Goal: Browse casually: Explore the website without a specific task or goal

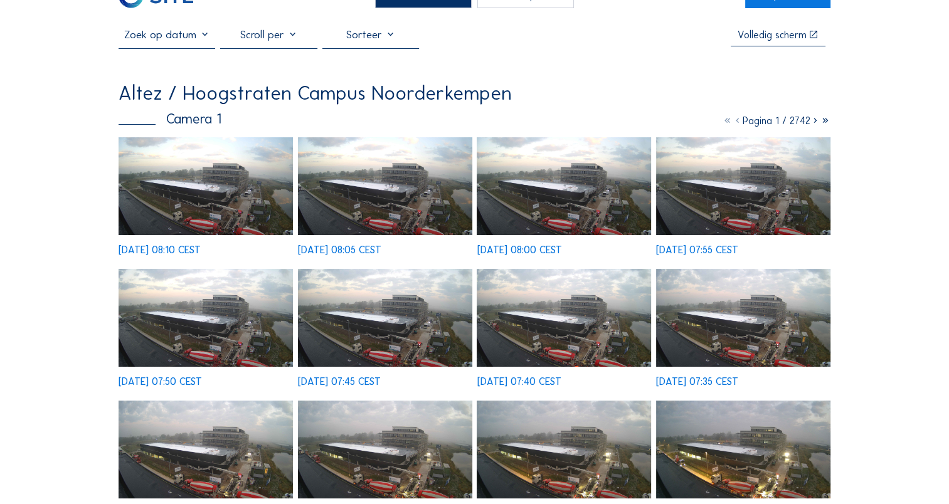
scroll to position [63, 0]
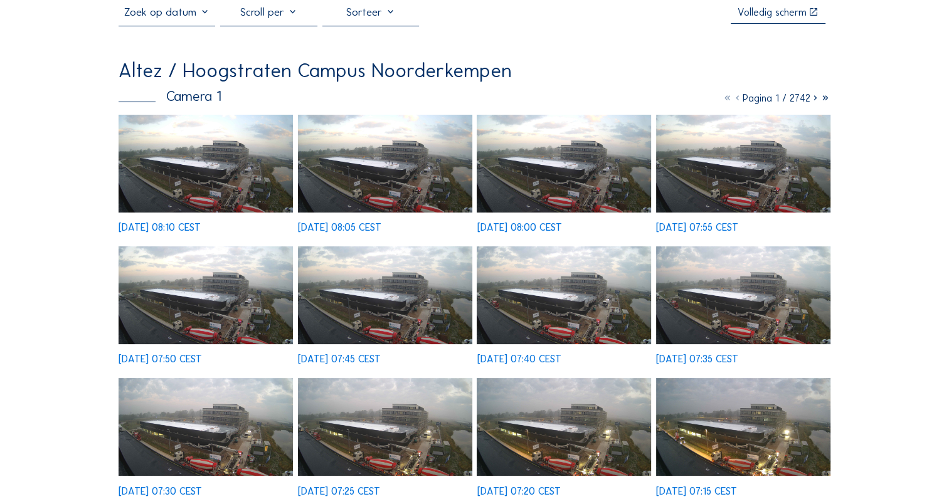
click at [815, 102] on icon at bounding box center [815, 98] width 10 height 12
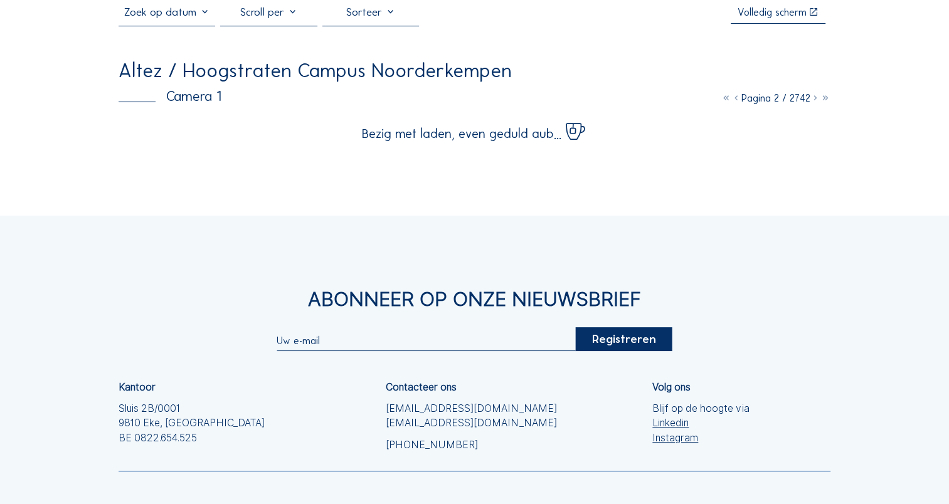
click at [815, 102] on icon at bounding box center [815, 98] width 10 height 12
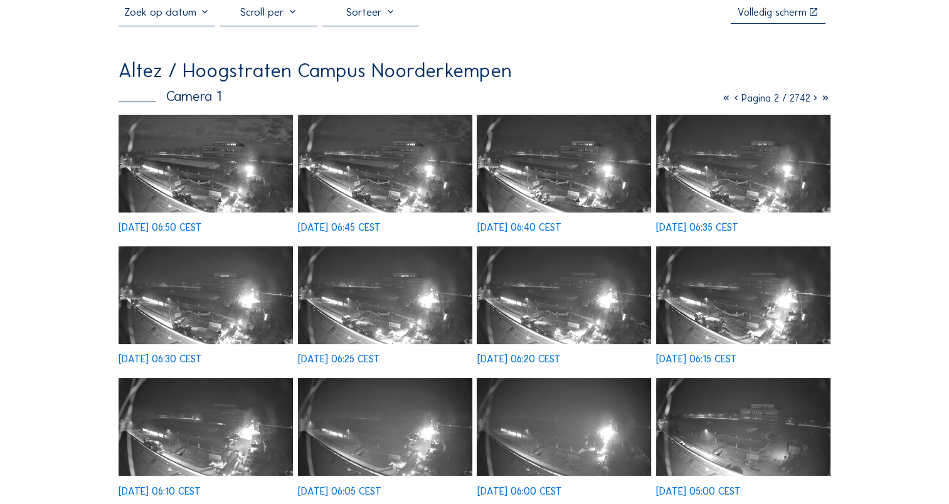
click at [725, 182] on img at bounding box center [743, 164] width 174 height 98
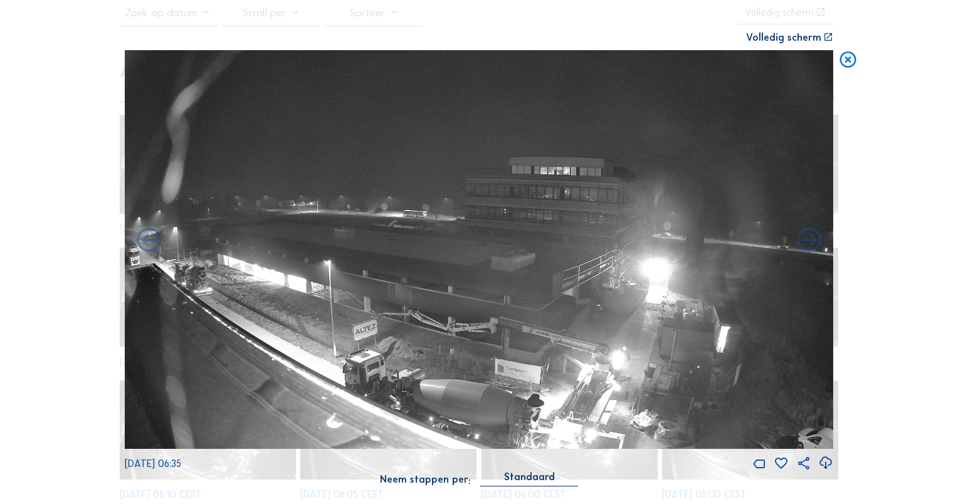
click at [850, 60] on icon at bounding box center [847, 60] width 19 height 20
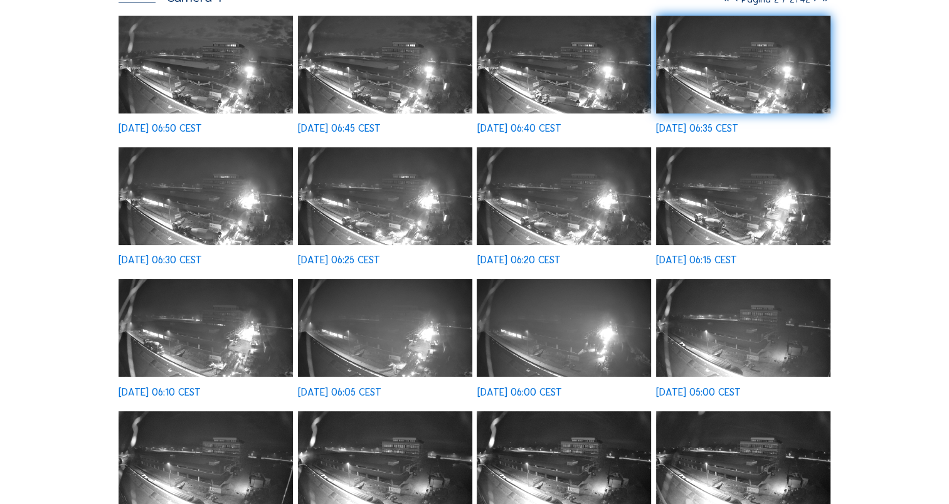
scroll to position [0, 0]
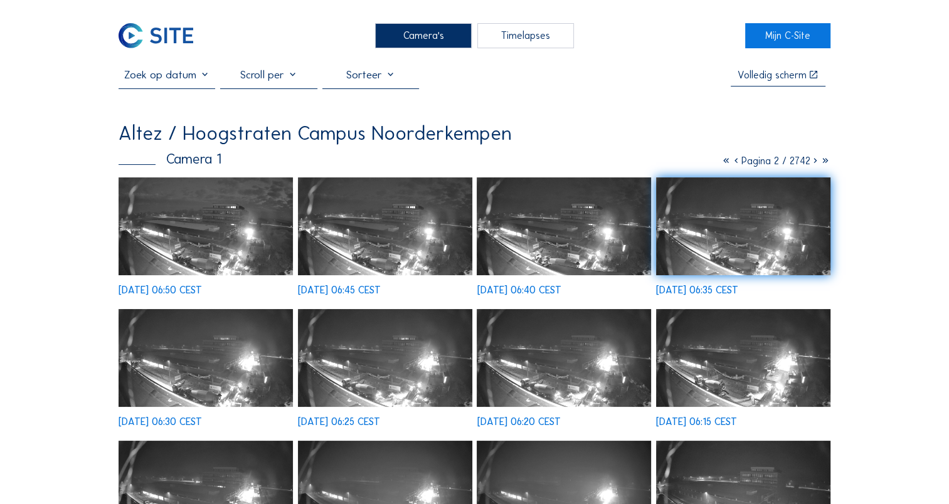
click at [813, 162] on icon at bounding box center [815, 161] width 10 height 12
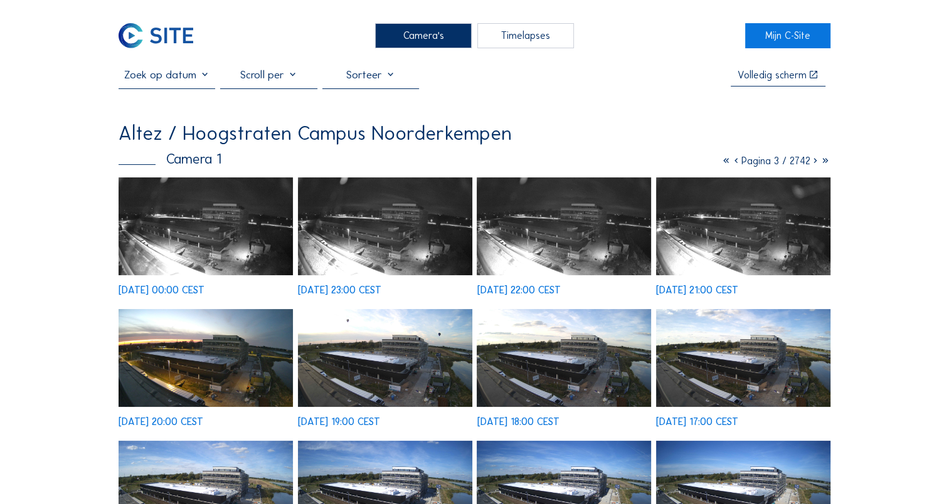
click at [811, 163] on icon at bounding box center [815, 161] width 10 height 12
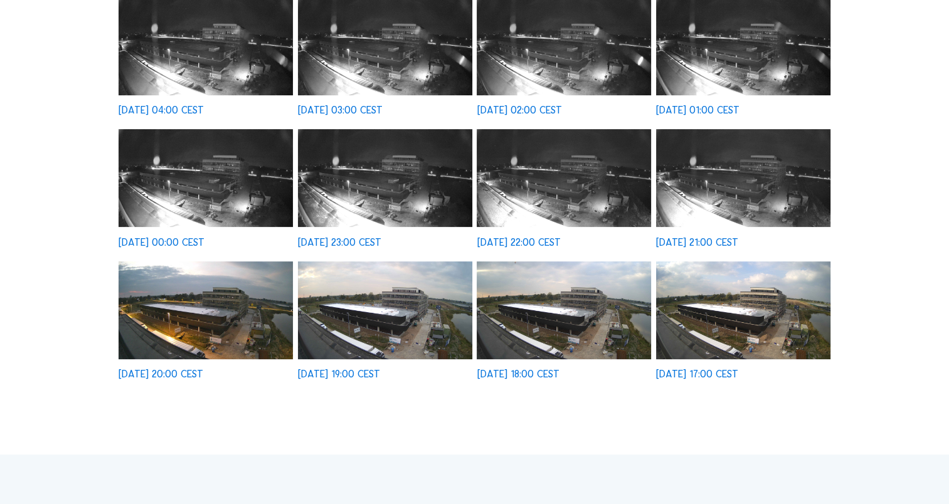
scroll to position [314, 0]
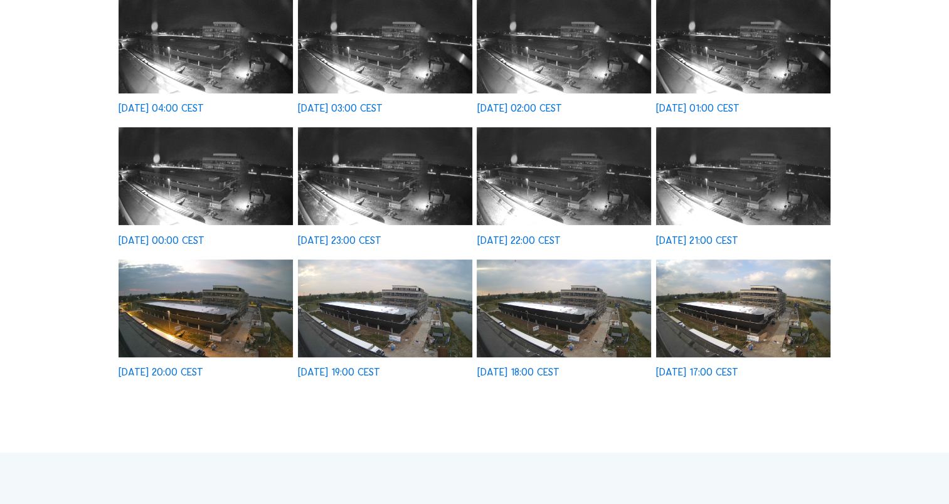
click at [721, 181] on img at bounding box center [743, 176] width 174 height 98
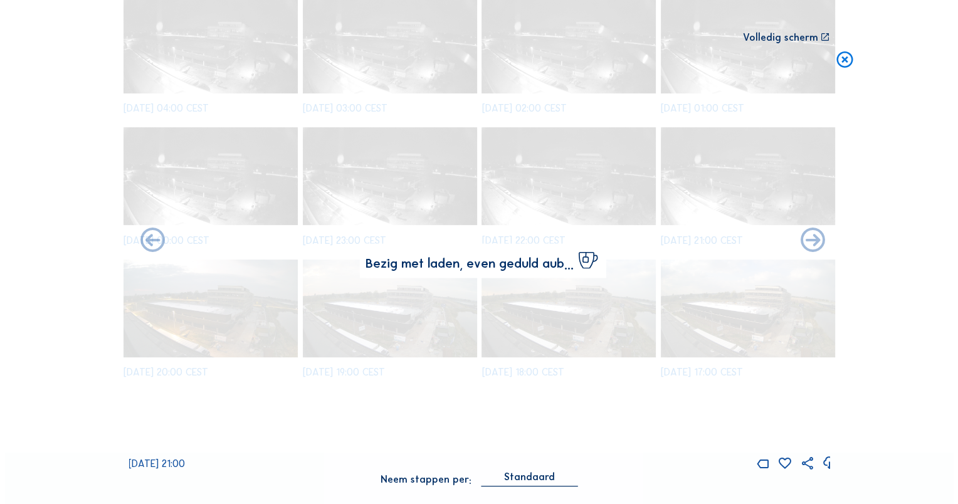
scroll to position [314, 0]
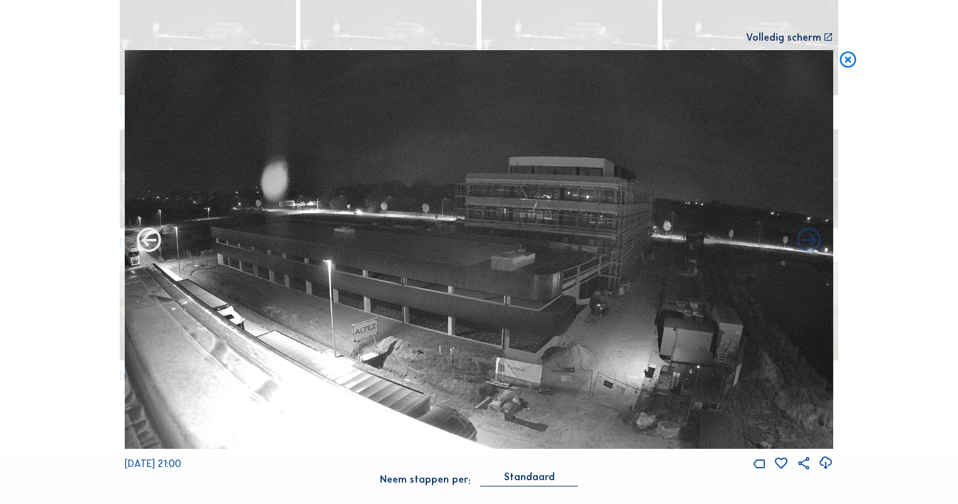
click at [154, 243] on icon at bounding box center [148, 240] width 29 height 29
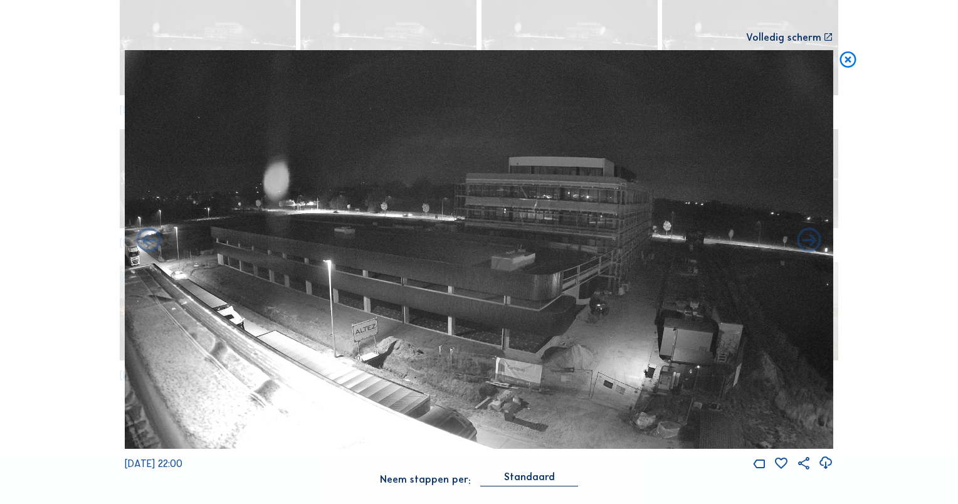
click at [154, 243] on icon at bounding box center [148, 240] width 29 height 29
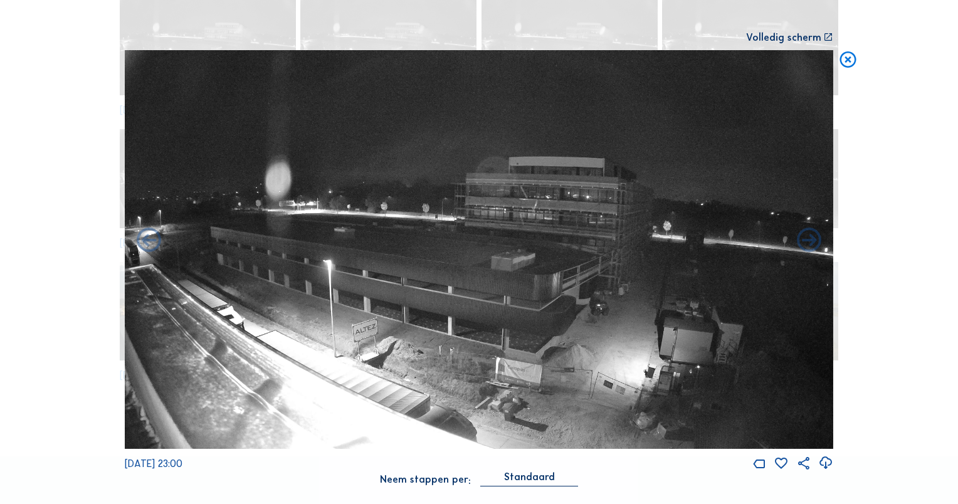
click at [154, 243] on icon at bounding box center [148, 240] width 29 height 29
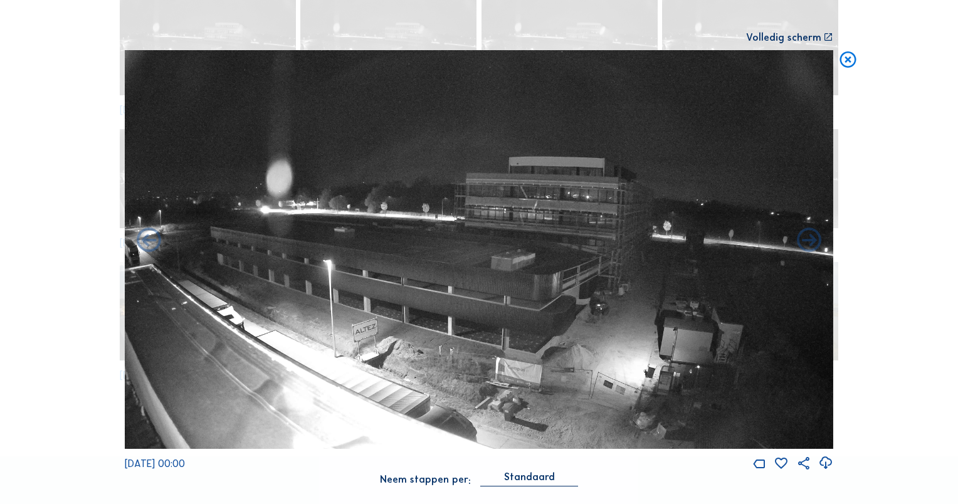
click at [154, 243] on icon at bounding box center [148, 240] width 29 height 29
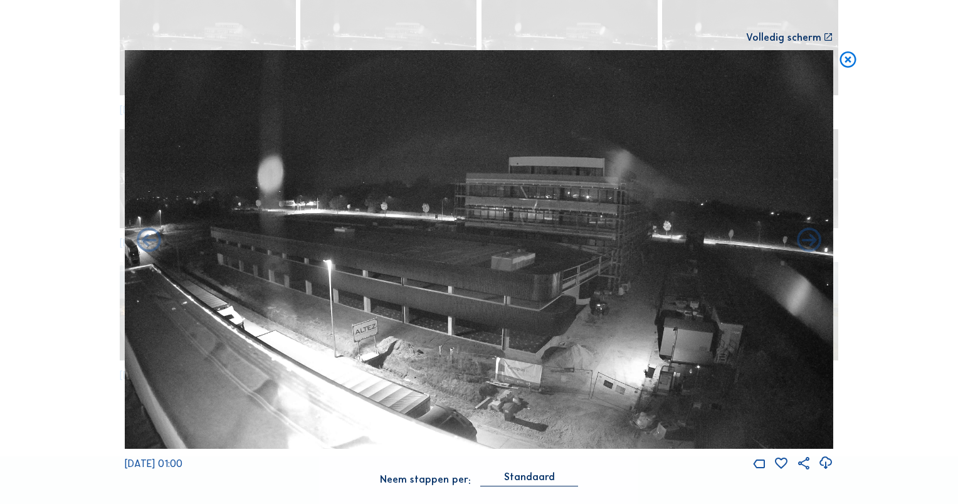
click at [154, 243] on icon at bounding box center [148, 240] width 29 height 29
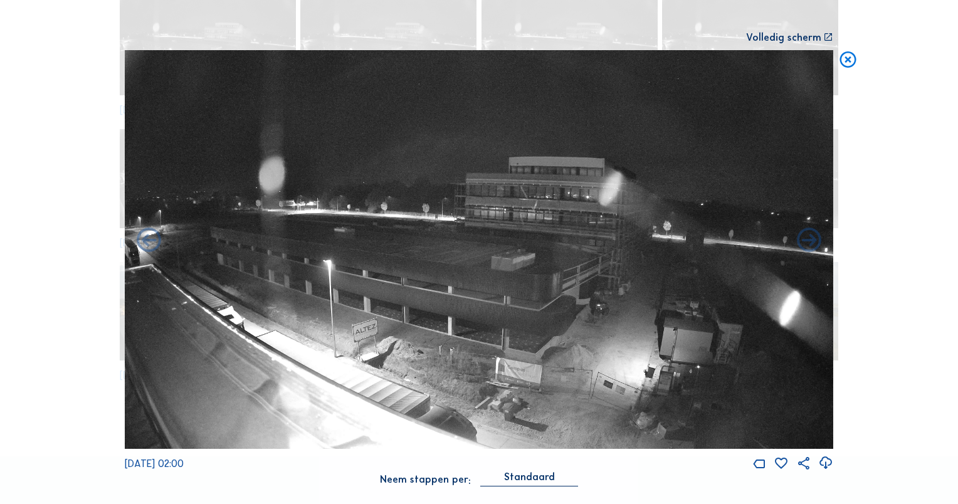
click at [154, 243] on icon at bounding box center [148, 240] width 29 height 29
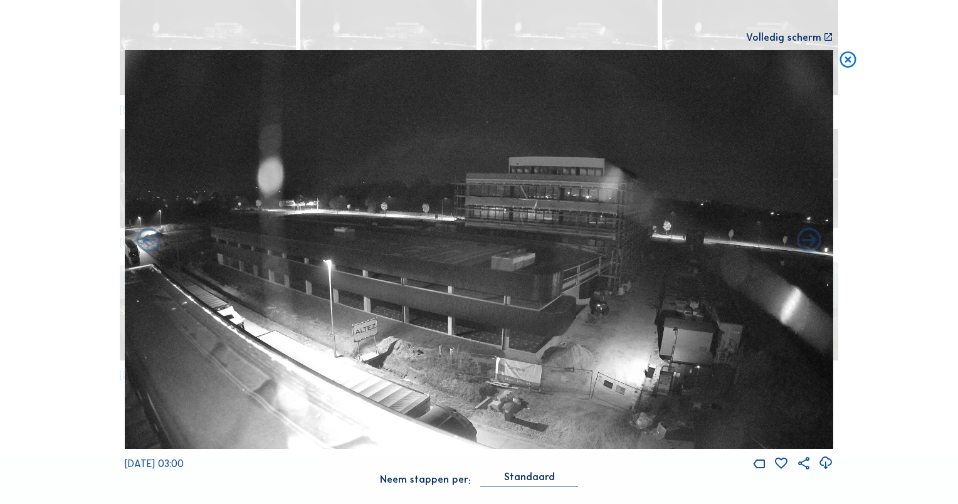
click at [154, 243] on icon at bounding box center [148, 240] width 29 height 29
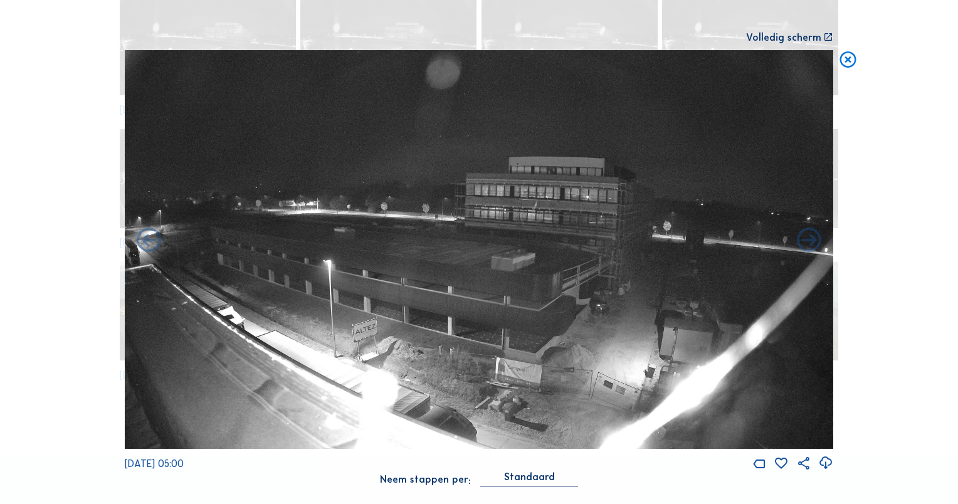
click at [154, 243] on icon at bounding box center [148, 240] width 29 height 29
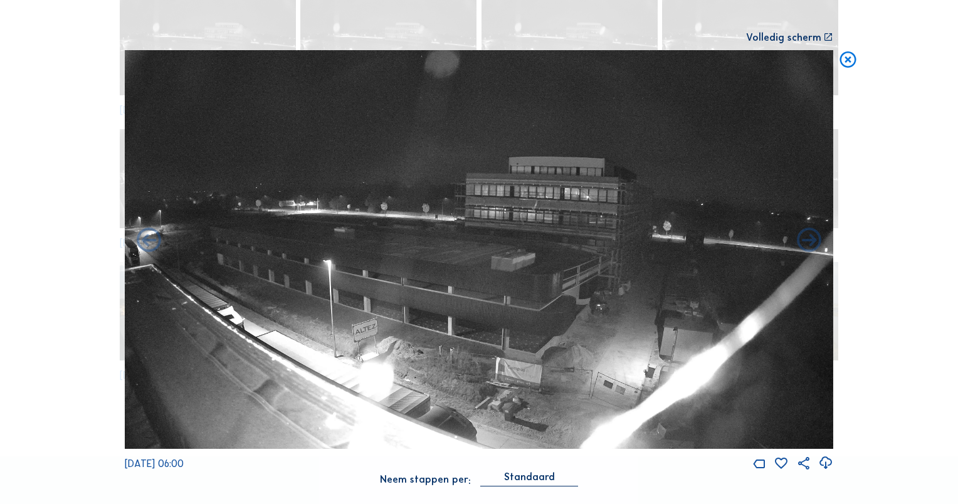
click at [154, 243] on icon at bounding box center [148, 240] width 29 height 29
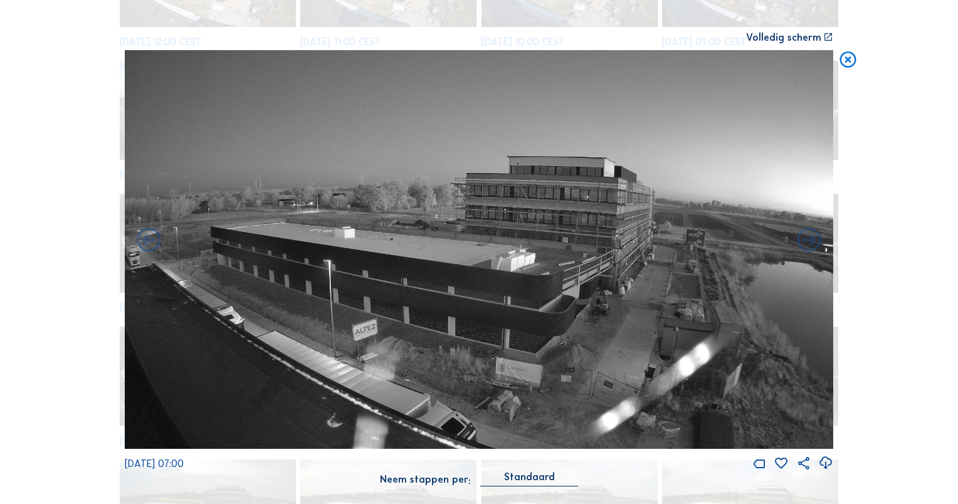
scroll to position [747, 0]
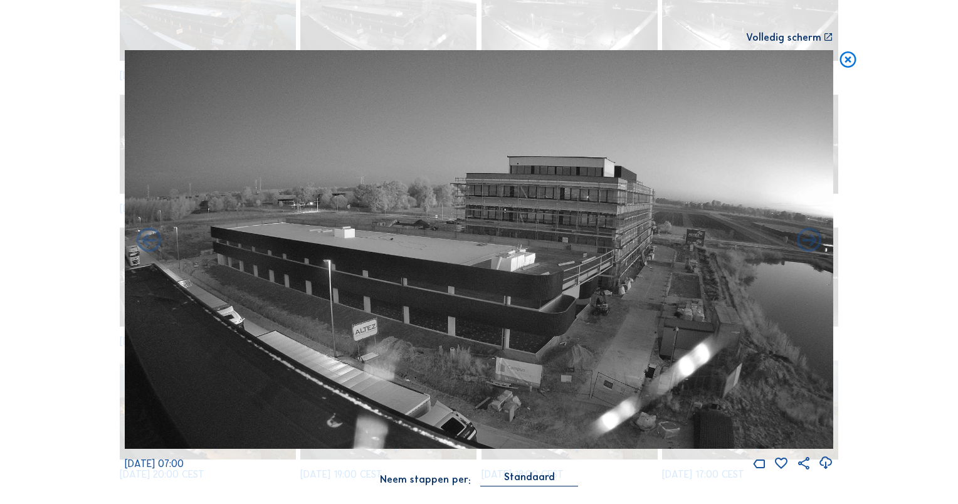
click at [154, 243] on icon at bounding box center [148, 240] width 29 height 29
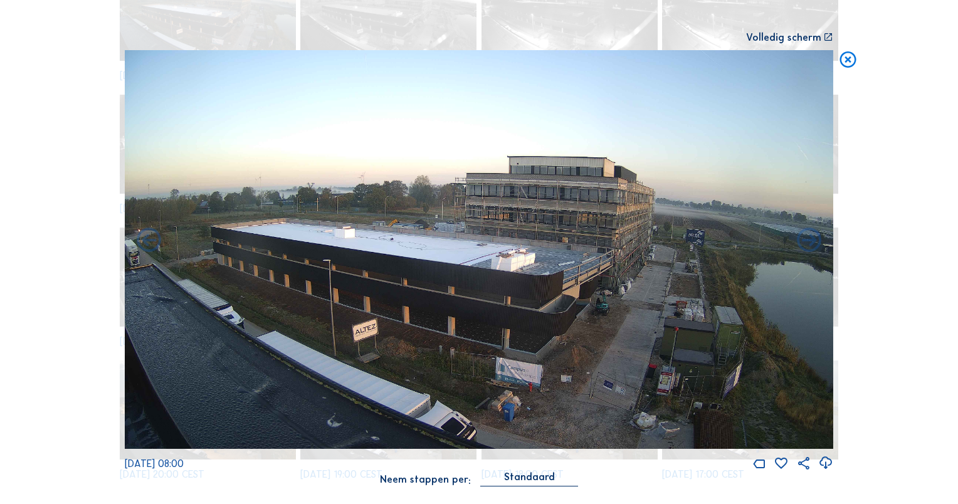
scroll to position [846, 0]
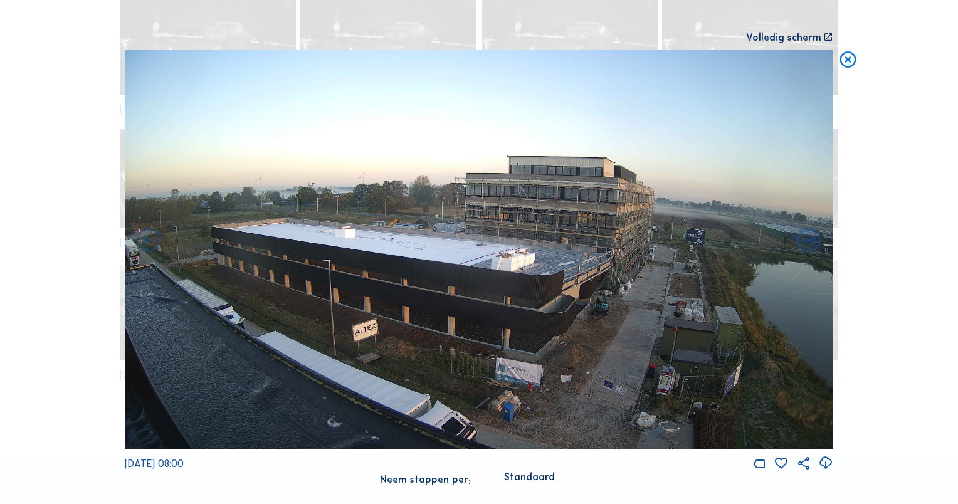
click at [154, 243] on icon at bounding box center [148, 240] width 29 height 29
